Goal: Information Seeking & Learning: Learn about a topic

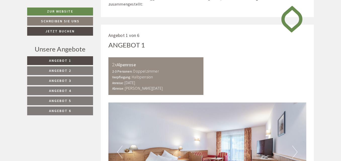
scroll to position [226, 0]
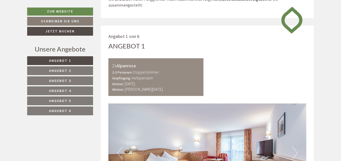
click at [69, 80] on span "Angebot 3" at bounding box center [60, 81] width 22 height 5
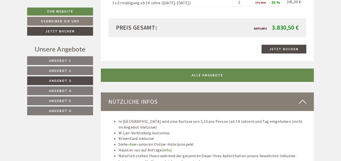
scroll to position [705, 0]
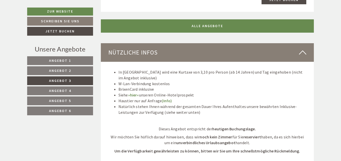
click at [69, 70] on span "Angebot 2" at bounding box center [60, 70] width 22 height 5
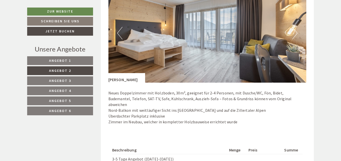
scroll to position [352, 0]
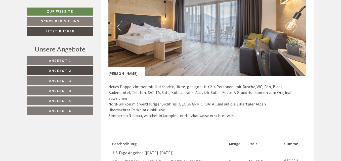
click at [295, 28] on button "Next" at bounding box center [295, 27] width 5 height 13
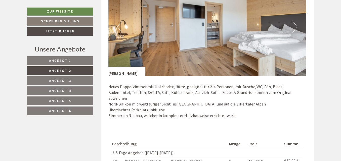
click at [295, 28] on button "Next" at bounding box center [295, 27] width 5 height 13
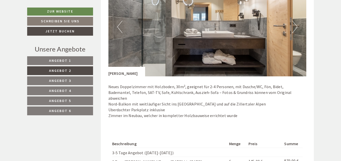
click at [295, 28] on button "Next" at bounding box center [295, 27] width 5 height 13
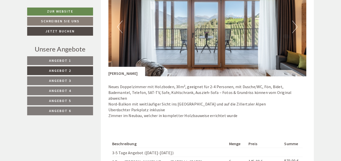
click at [296, 28] on button "Next" at bounding box center [295, 27] width 5 height 13
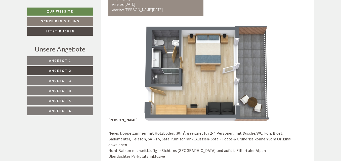
scroll to position [302, 0]
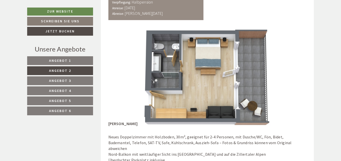
click at [229, 106] on img at bounding box center [208, 77] width 198 height 99
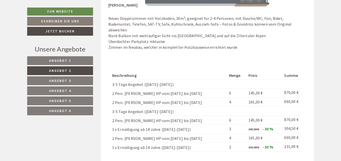
click at [69, 61] on span "Angebot 1" at bounding box center [60, 60] width 22 height 5
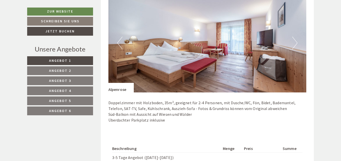
scroll to position [327, 0]
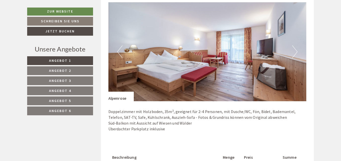
click at [296, 52] on button "Next" at bounding box center [295, 52] width 5 height 13
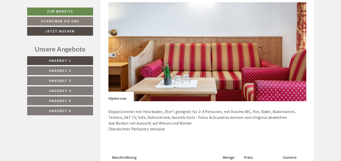
click at [296, 53] on button "Next" at bounding box center [295, 52] width 5 height 13
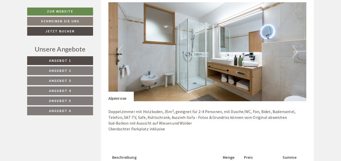
click at [295, 52] on button "Next" at bounding box center [295, 52] width 5 height 13
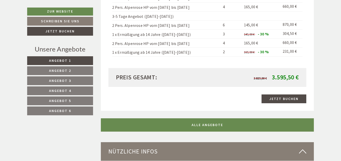
scroll to position [503, 0]
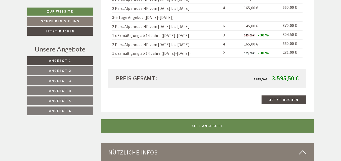
click at [73, 70] on link "Angebot 2" at bounding box center [60, 70] width 66 height 9
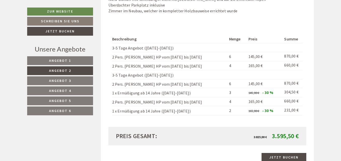
scroll to position [478, 0]
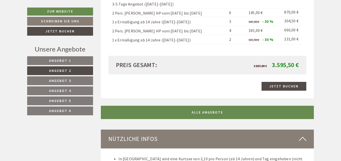
click at [65, 79] on span "Angebot 3" at bounding box center [60, 81] width 22 height 5
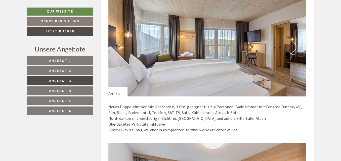
scroll to position [352, 0]
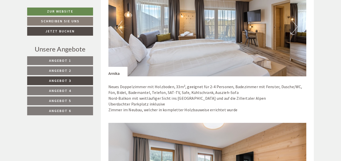
click at [296, 28] on button "Next" at bounding box center [295, 27] width 5 height 13
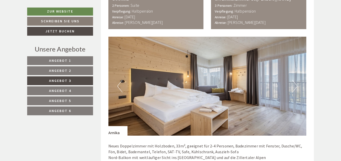
scroll to position [276, 0]
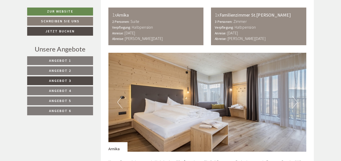
click at [68, 71] on span "Angebot 2" at bounding box center [60, 70] width 22 height 5
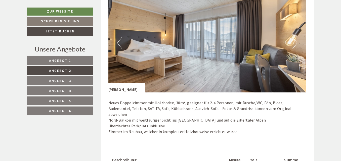
scroll to position [302, 0]
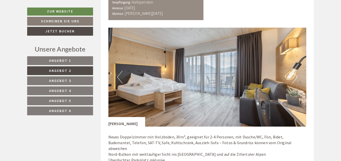
click at [73, 79] on link "Angebot 3" at bounding box center [60, 81] width 66 height 9
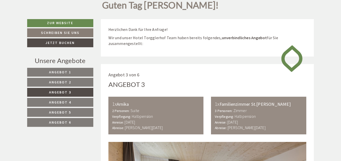
scroll to position [176, 0]
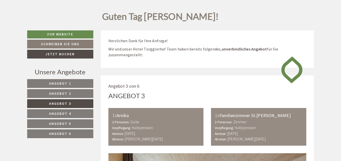
click at [76, 71] on div "Unsere Angebote" at bounding box center [60, 71] width 66 height 9
click at [74, 92] on link "Angebot 2" at bounding box center [60, 93] width 66 height 9
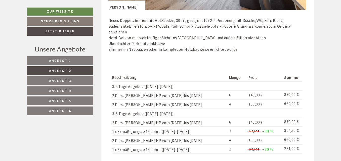
scroll to position [377, 0]
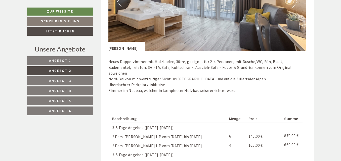
click at [61, 82] on span "Angebot 3" at bounding box center [60, 81] width 22 height 5
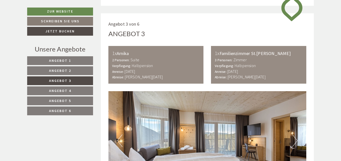
scroll to position [226, 0]
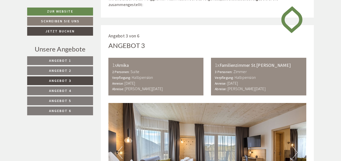
click at [73, 68] on link "Angebot 2" at bounding box center [60, 70] width 66 height 9
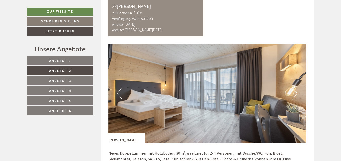
scroll to position [276, 0]
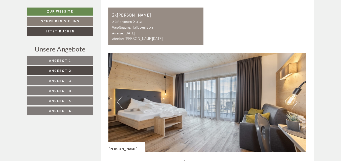
click at [74, 79] on link "Angebot 3" at bounding box center [60, 81] width 66 height 9
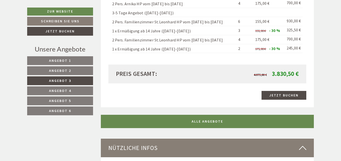
scroll to position [654, 0]
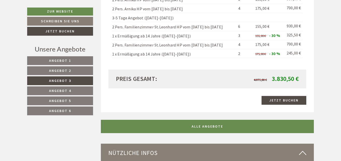
click at [65, 90] on span "Angebot 4" at bounding box center [60, 91] width 22 height 5
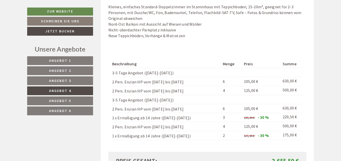
scroll to position [428, 0]
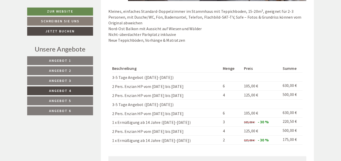
click at [72, 102] on link "Angebot 5" at bounding box center [60, 101] width 66 height 9
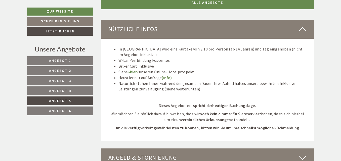
scroll to position [654, 0]
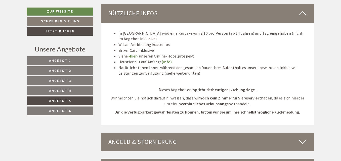
click at [69, 109] on span "Angebot 6" at bounding box center [60, 111] width 22 height 5
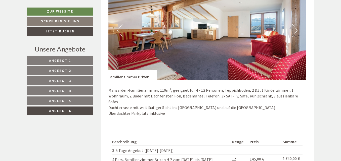
scroll to position [352, 0]
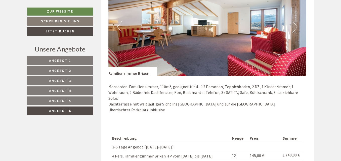
click at [296, 25] on button "Next" at bounding box center [295, 27] width 5 height 13
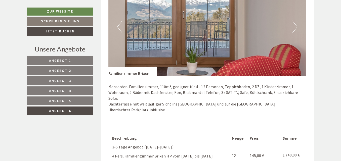
click at [296, 25] on button "Next" at bounding box center [295, 27] width 5 height 13
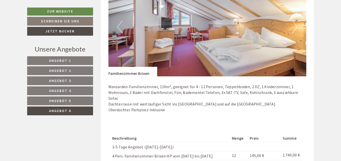
click at [296, 25] on button "Next" at bounding box center [295, 27] width 5 height 13
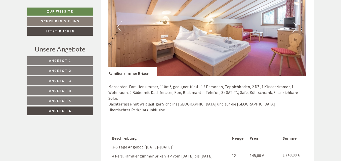
click at [296, 25] on button "Next" at bounding box center [295, 27] width 5 height 13
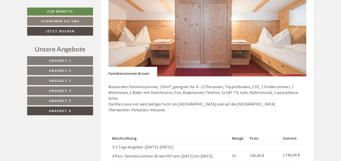
click at [296, 25] on button "Next" at bounding box center [295, 27] width 5 height 13
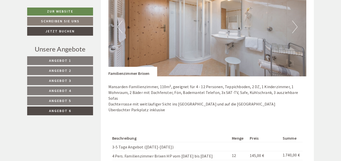
click at [296, 25] on button "Next" at bounding box center [295, 27] width 5 height 13
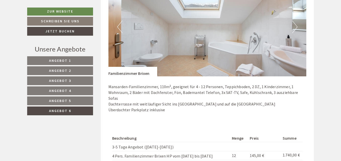
click at [296, 25] on button "Next" at bounding box center [295, 27] width 5 height 13
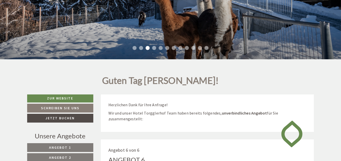
scroll to position [176, 0]
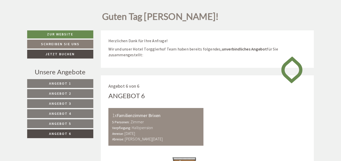
click at [74, 94] on link "Angebot 2" at bounding box center [60, 93] width 66 height 9
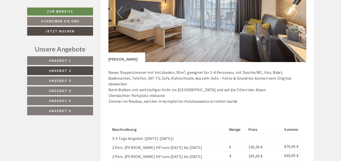
scroll to position [377, 0]
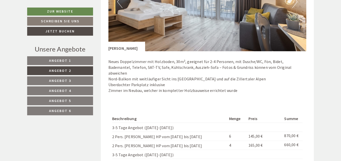
click at [75, 81] on link "Angebot 3" at bounding box center [60, 81] width 66 height 9
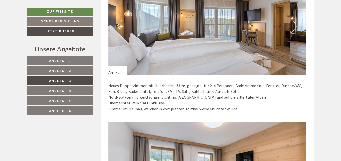
scroll to position [352, 0]
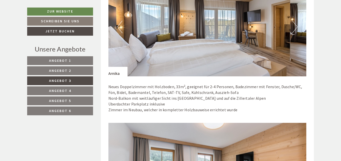
click at [294, 31] on button "Next" at bounding box center [295, 27] width 5 height 13
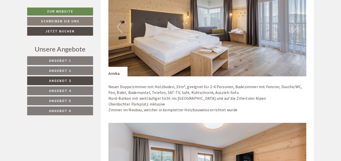
click at [294, 31] on button "Next" at bounding box center [295, 27] width 5 height 13
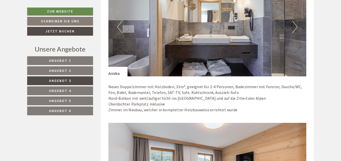
click at [294, 31] on button "Next" at bounding box center [295, 27] width 5 height 13
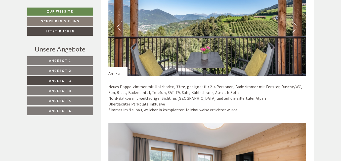
click at [294, 31] on button "Next" at bounding box center [295, 27] width 5 height 13
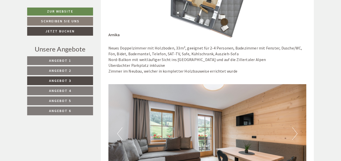
scroll to position [378, 0]
